Goal: Information Seeking & Learning: Learn about a topic

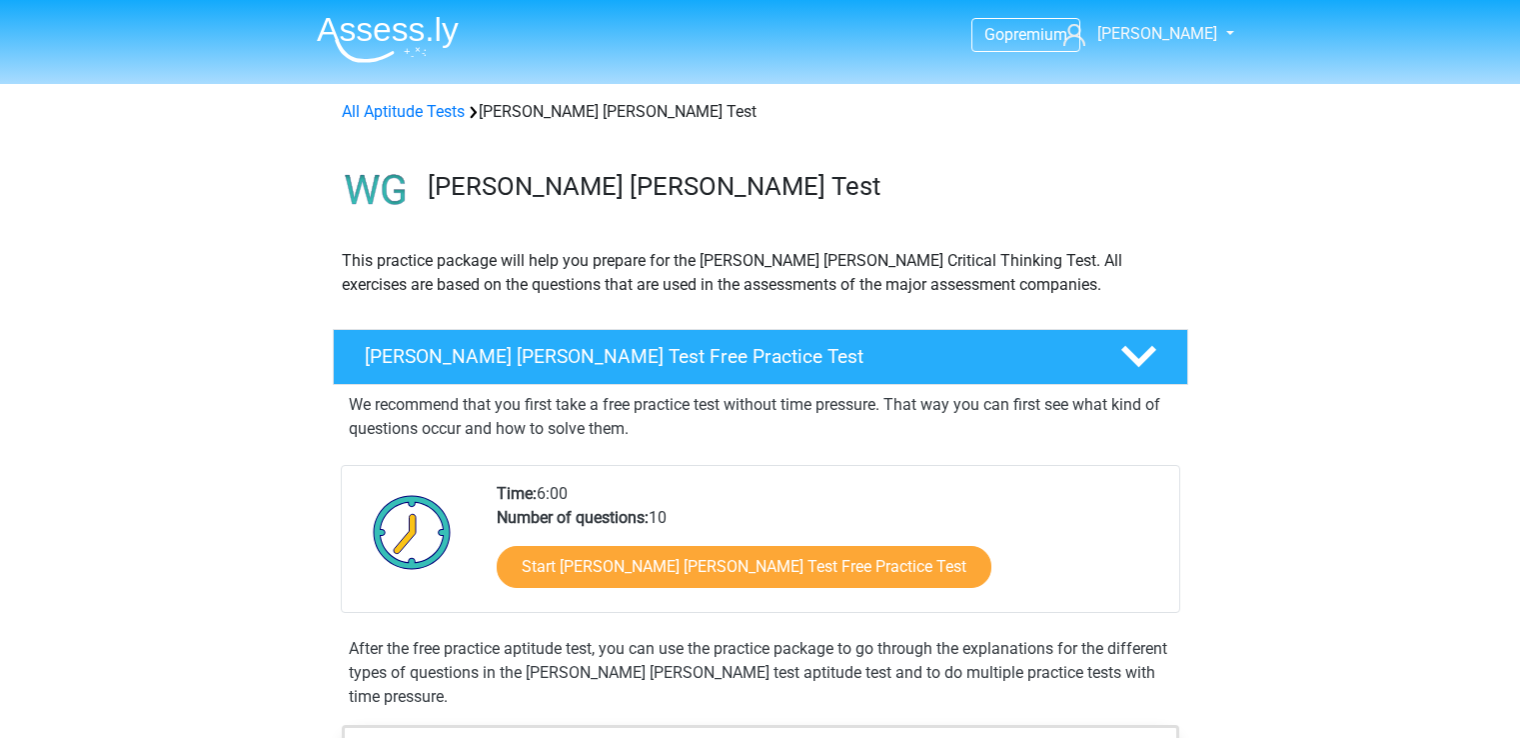
scroll to position [200, 0]
